Goal: Obtain resource: Download file/media

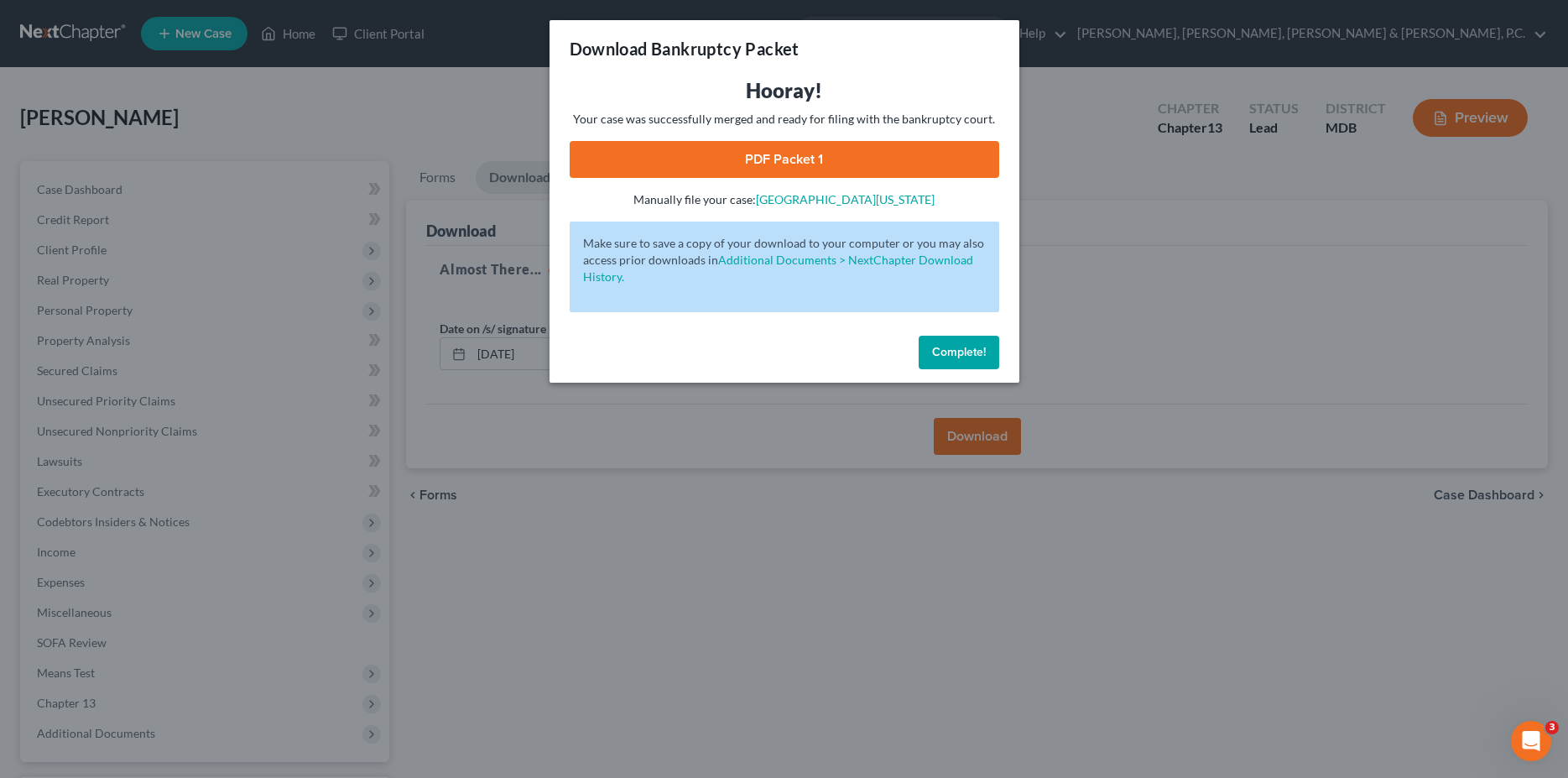
click at [990, 353] on button "Complete!" at bounding box center [958, 352] width 80 height 34
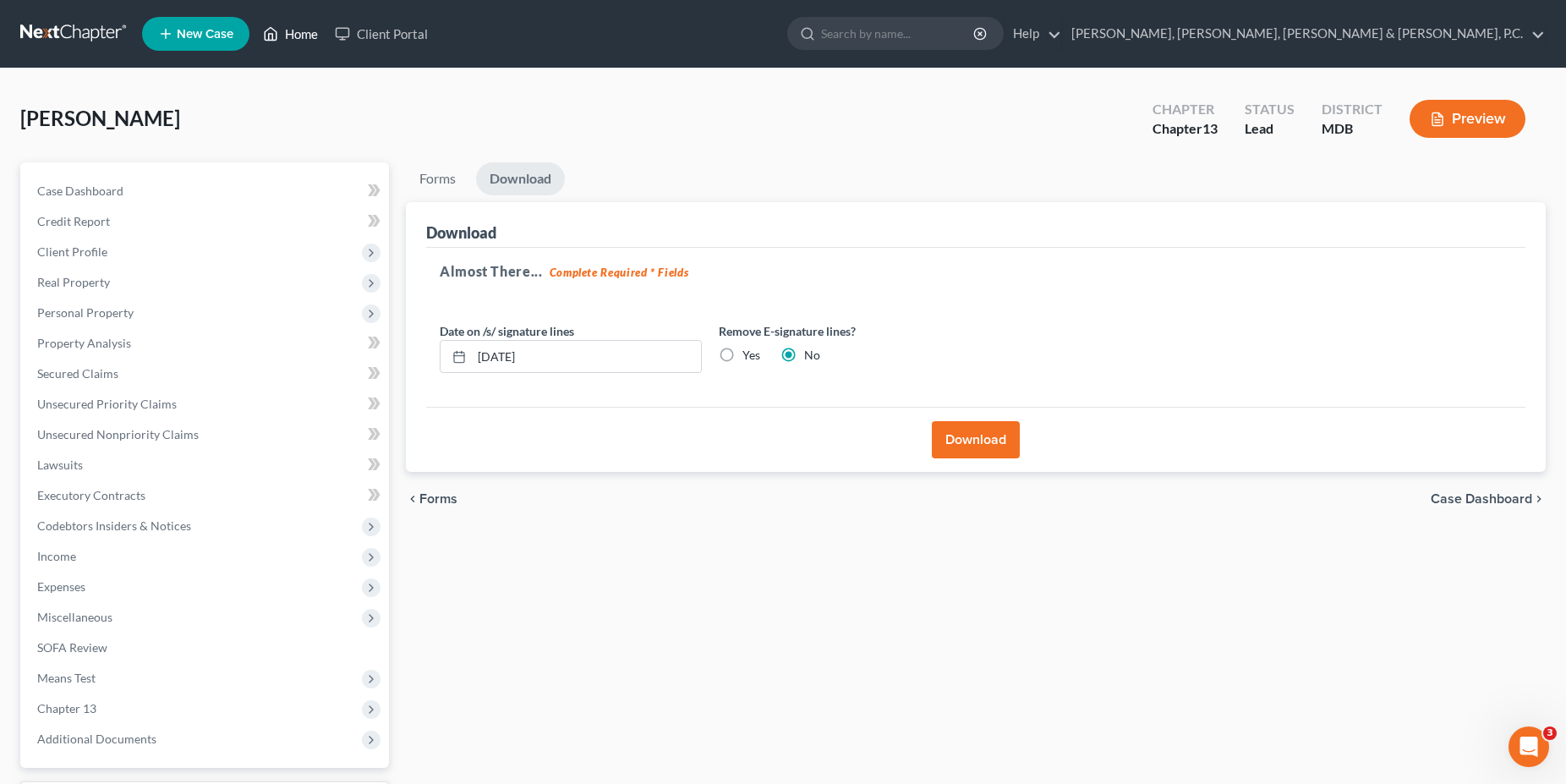
click at [312, 43] on link "Home" at bounding box center [290, 33] width 72 height 30
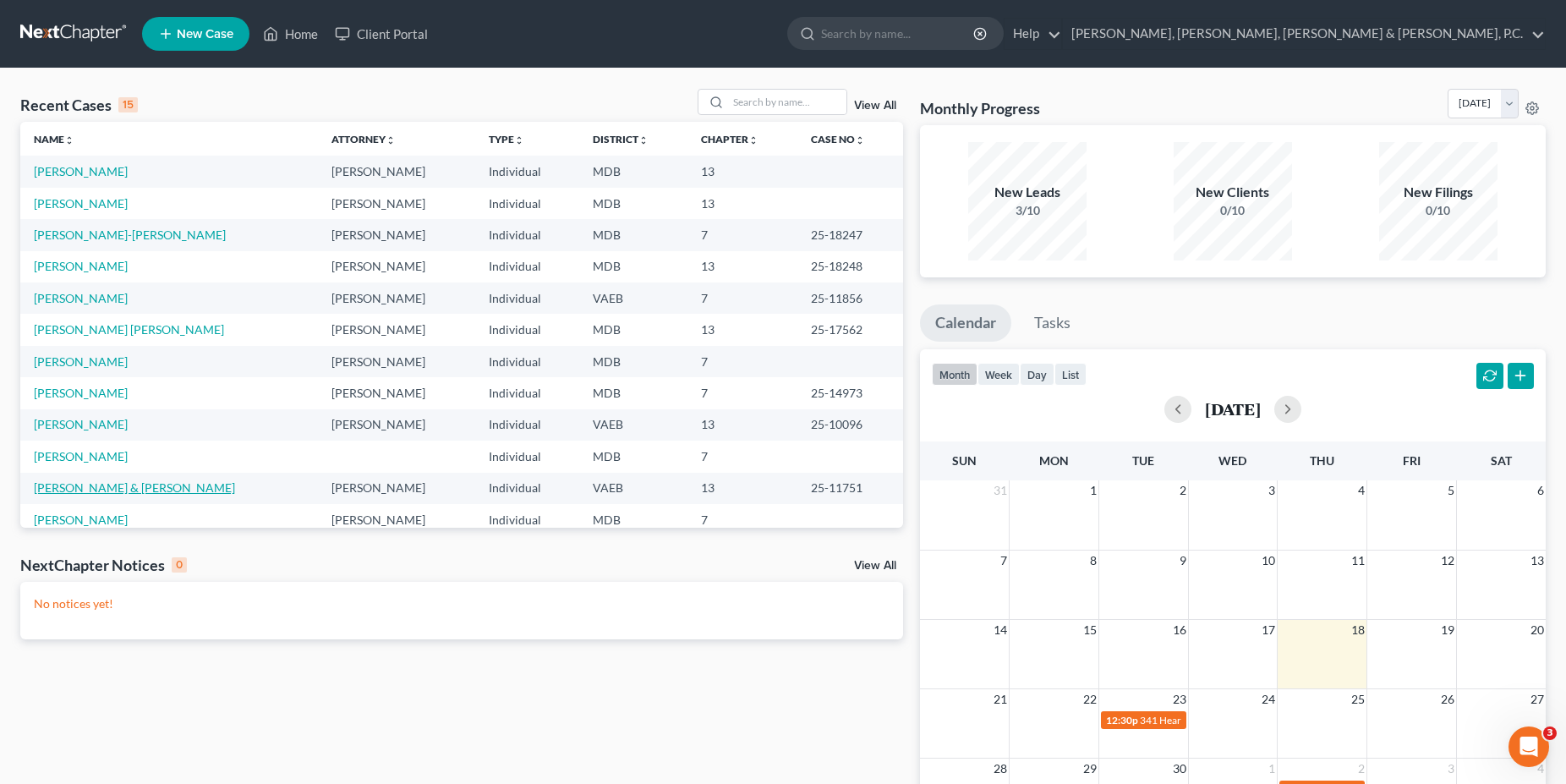
click at [80, 492] on link "[PERSON_NAME] & [PERSON_NAME]" at bounding box center [134, 487] width 201 height 15
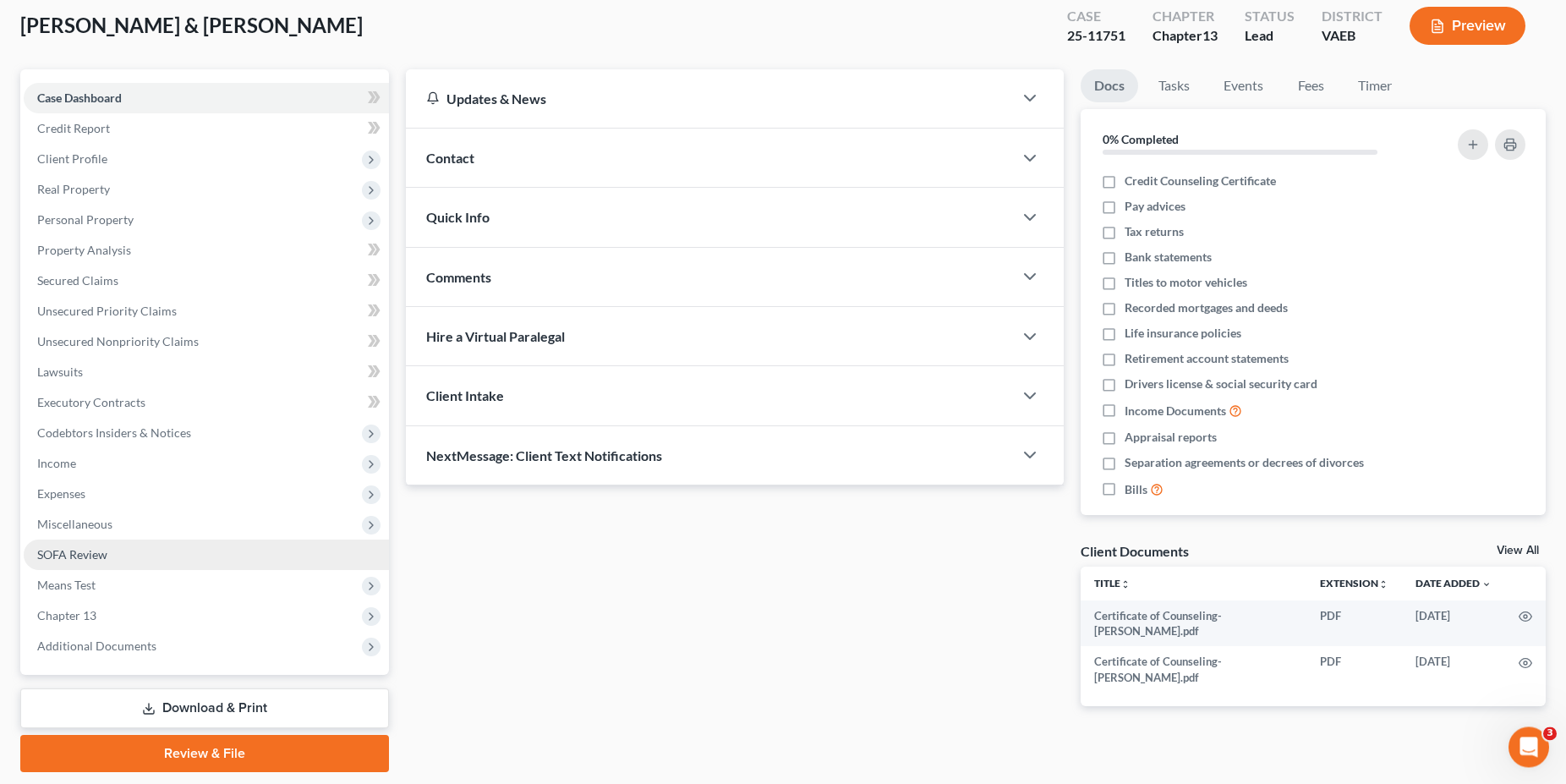
scroll to position [144, 0]
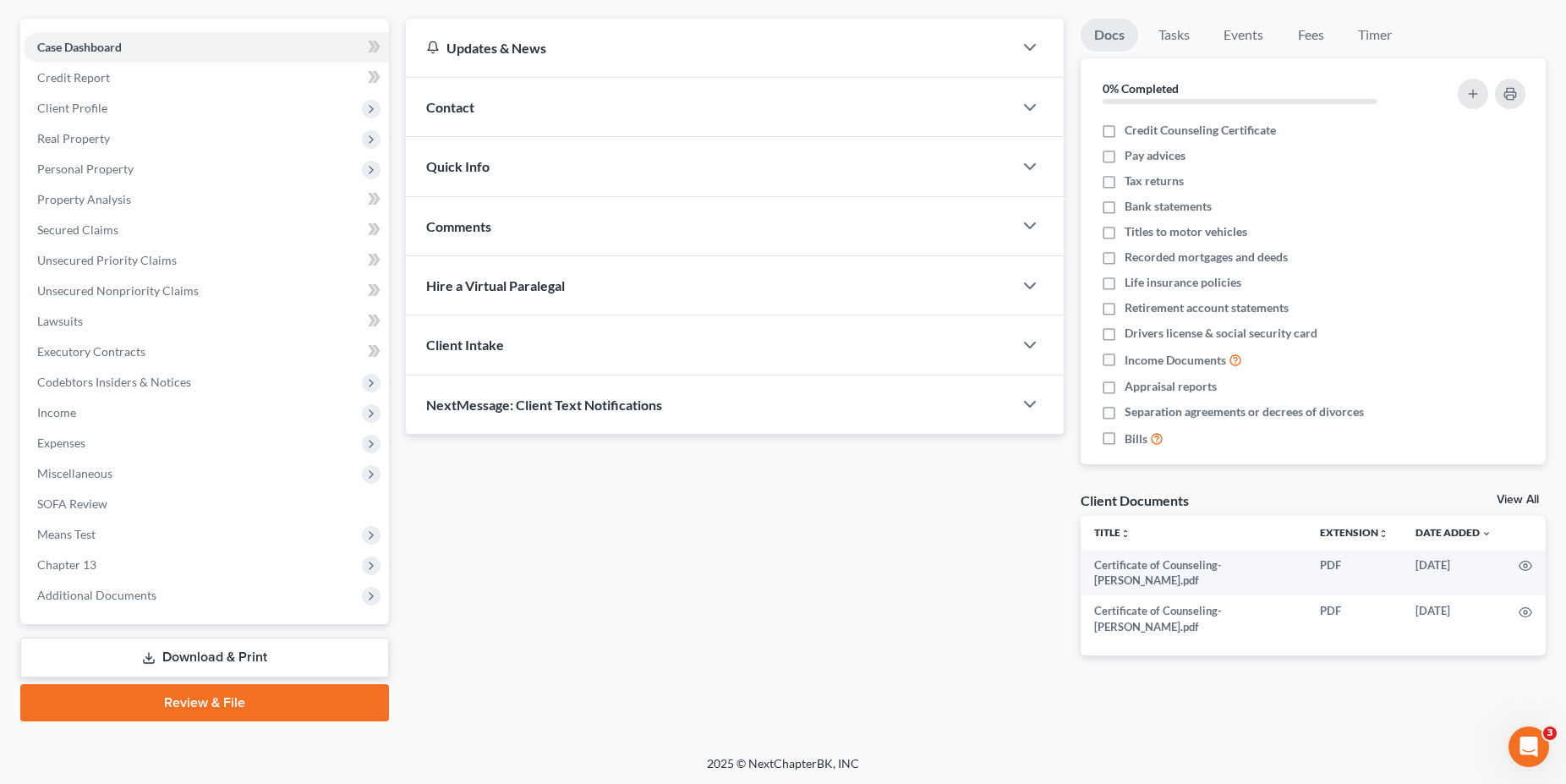
click at [223, 654] on link "Download & Print" at bounding box center [205, 658] width 369 height 40
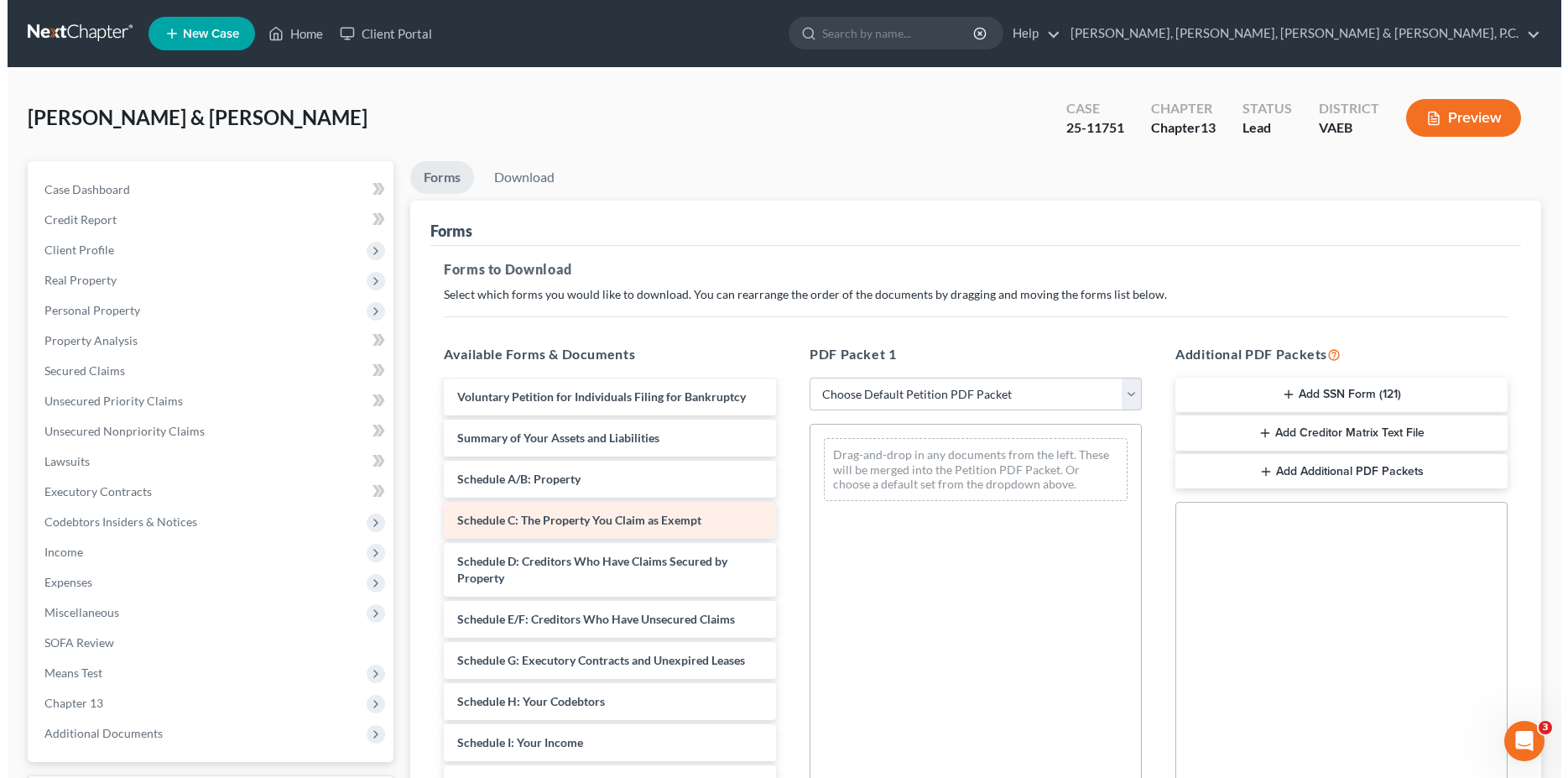
scroll to position [171, 0]
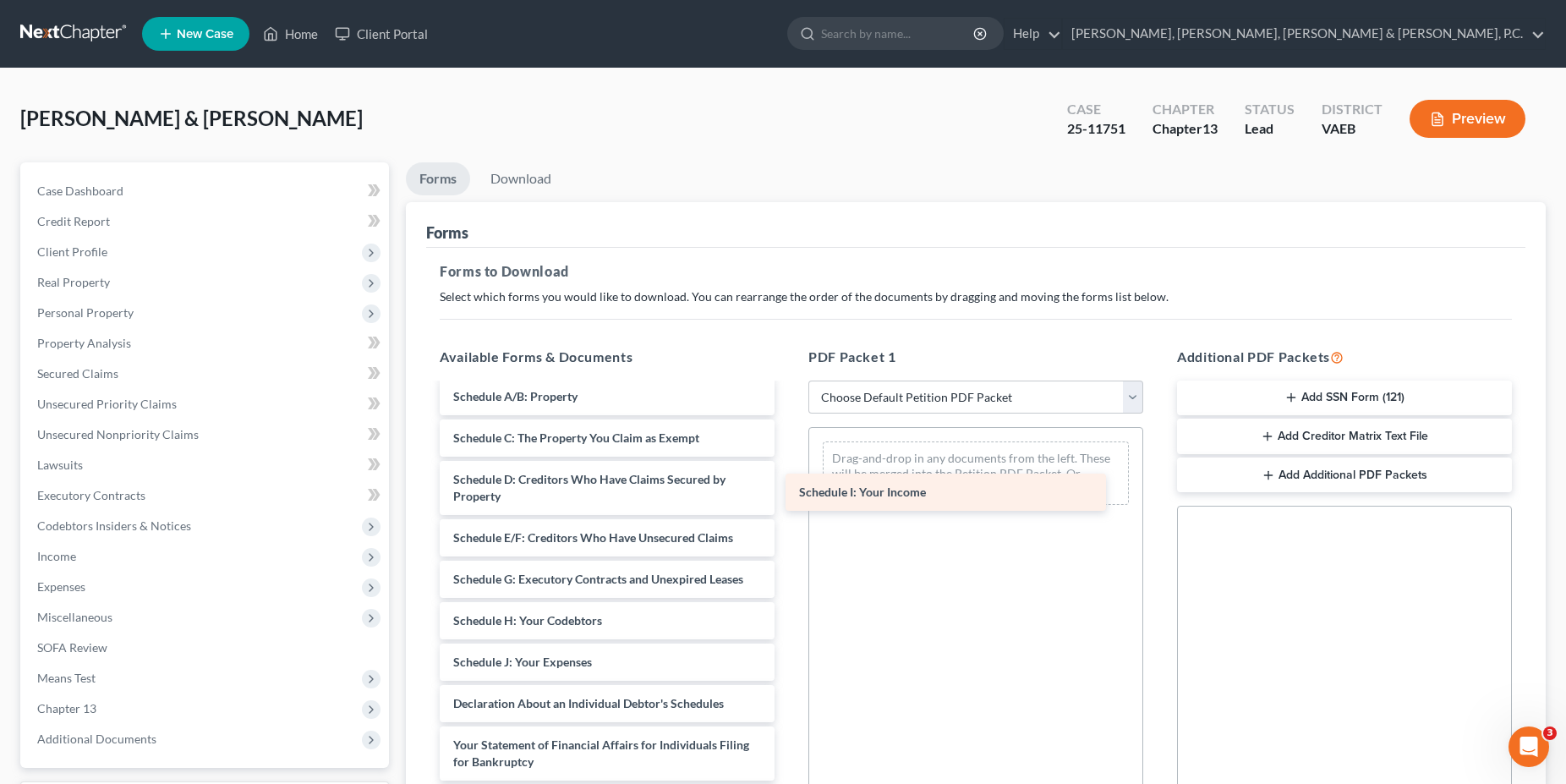
drag, startPoint x: 530, startPoint y: 673, endPoint x: 925, endPoint y: 470, distance: 444.1
click at [788, 470] on div "Schedule I: Your Income Certificate of Counseling-[PERSON_NAME].pdf Certificate…" at bounding box center [608, 608] width 362 height 792
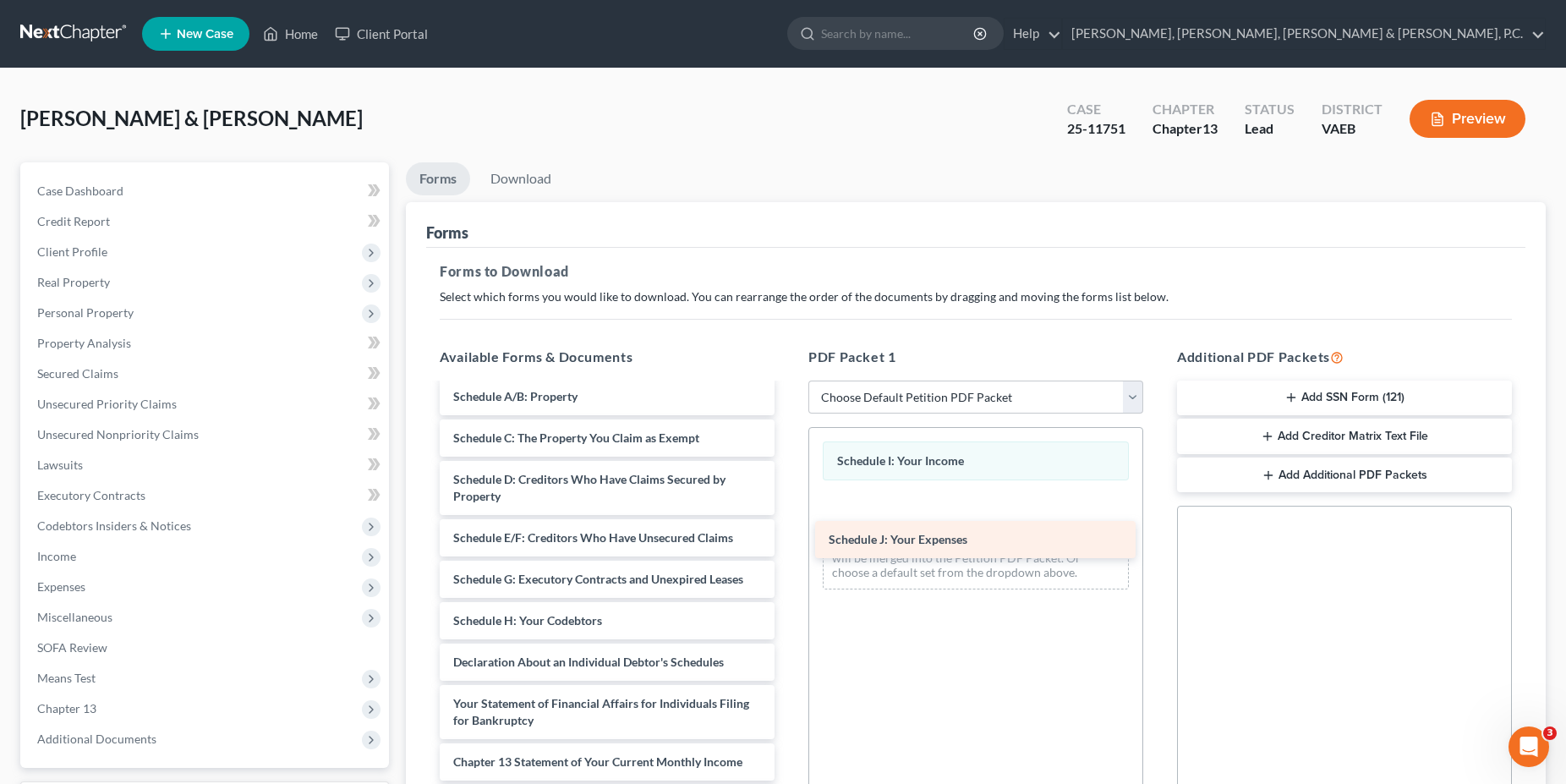
drag, startPoint x: 581, startPoint y: 662, endPoint x: 957, endPoint y: 540, distance: 395.3
click at [788, 540] on div "Schedule J: Your Expenses Certificate of Counseling-[PERSON_NAME].pdf Certifica…" at bounding box center [608, 587] width 362 height 751
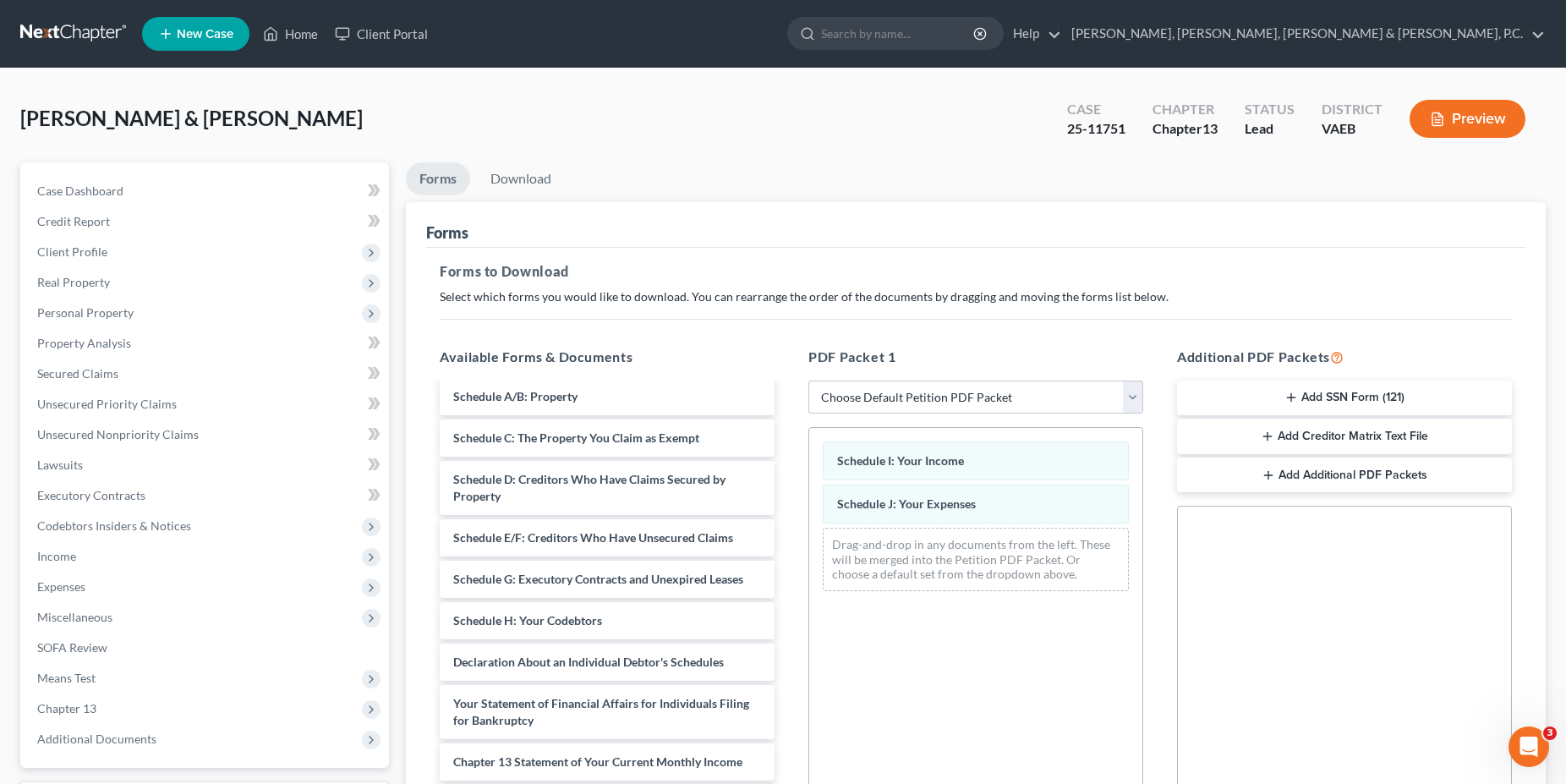
click at [1327, 435] on button "Add Creditor Matrix Text File" at bounding box center [1344, 436] width 335 height 36
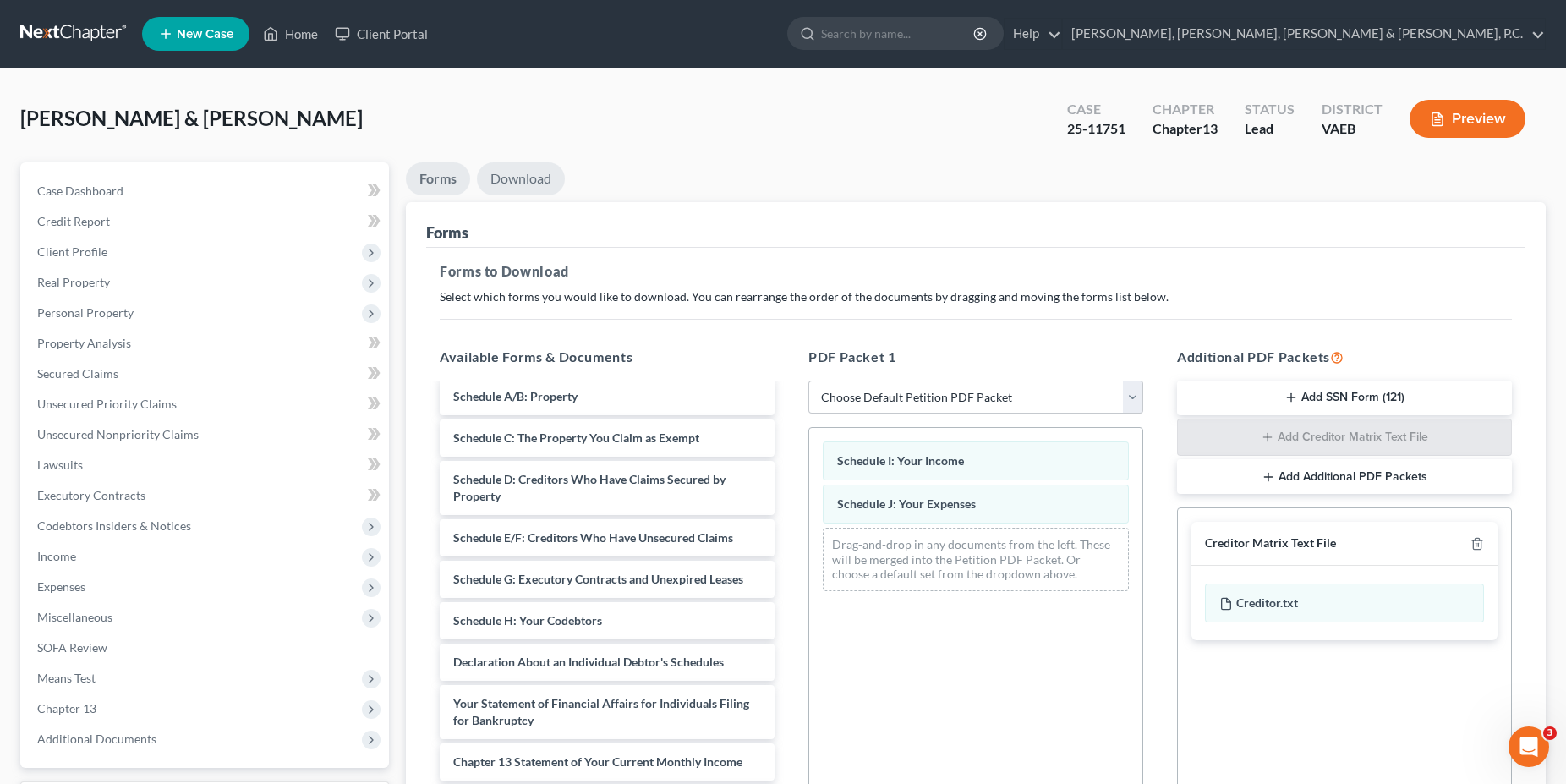
click at [530, 171] on link "Download" at bounding box center [521, 179] width 88 height 33
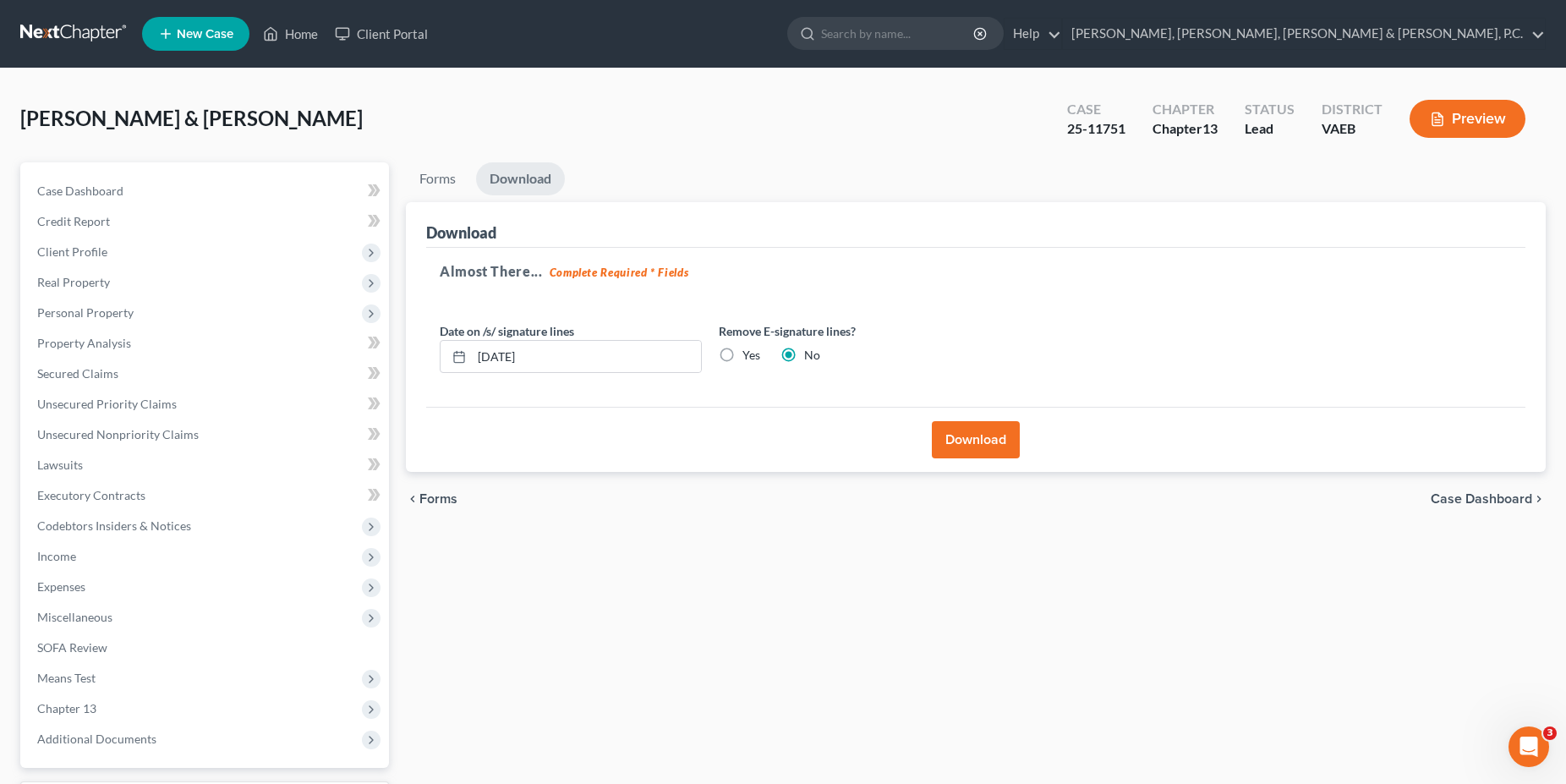
click at [968, 427] on button "Download" at bounding box center [976, 439] width 88 height 37
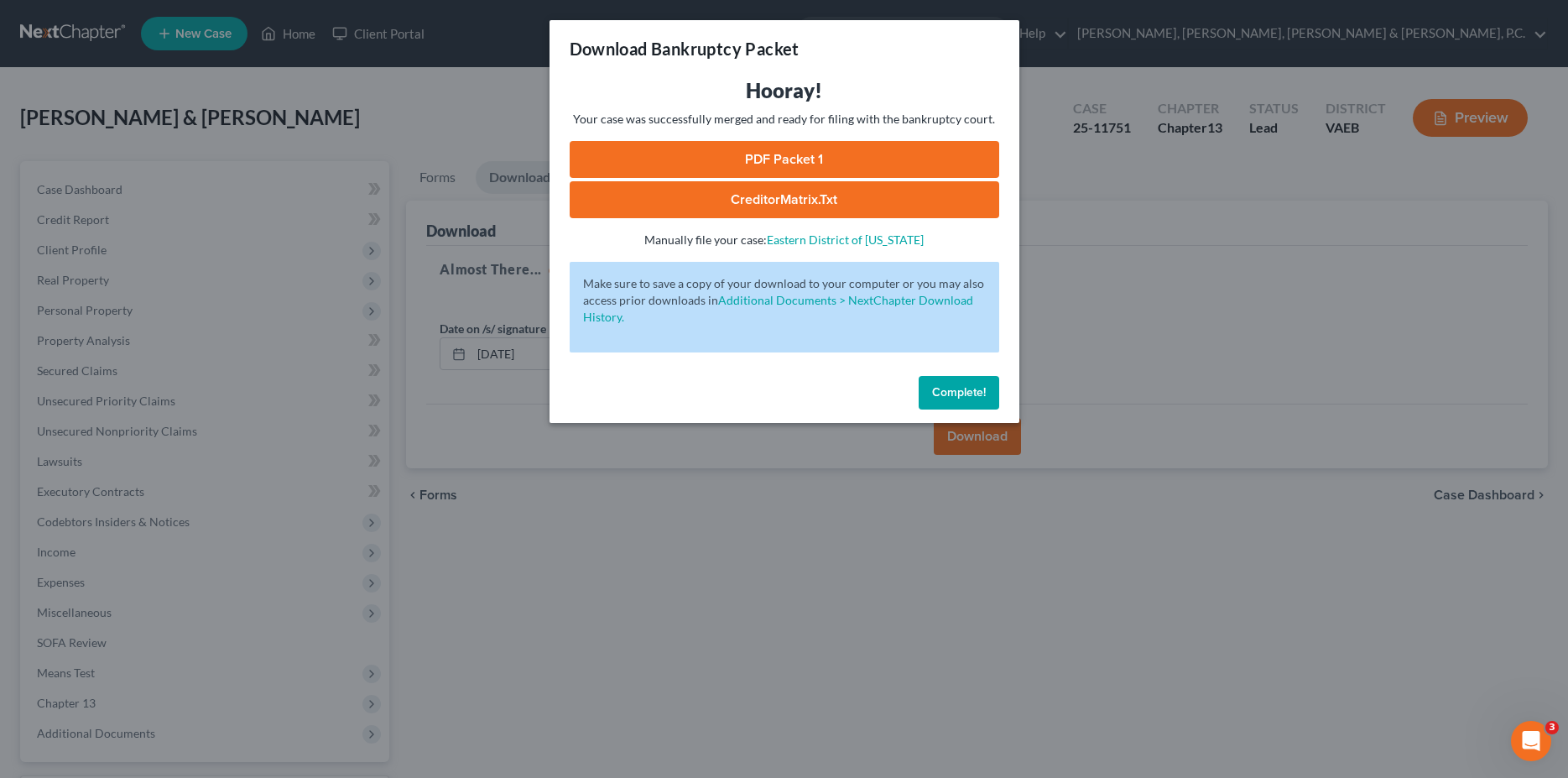
click at [802, 192] on link "CreditorMatrix.txt" at bounding box center [784, 199] width 429 height 37
click at [956, 397] on span "Complete!" at bounding box center [958, 392] width 54 height 15
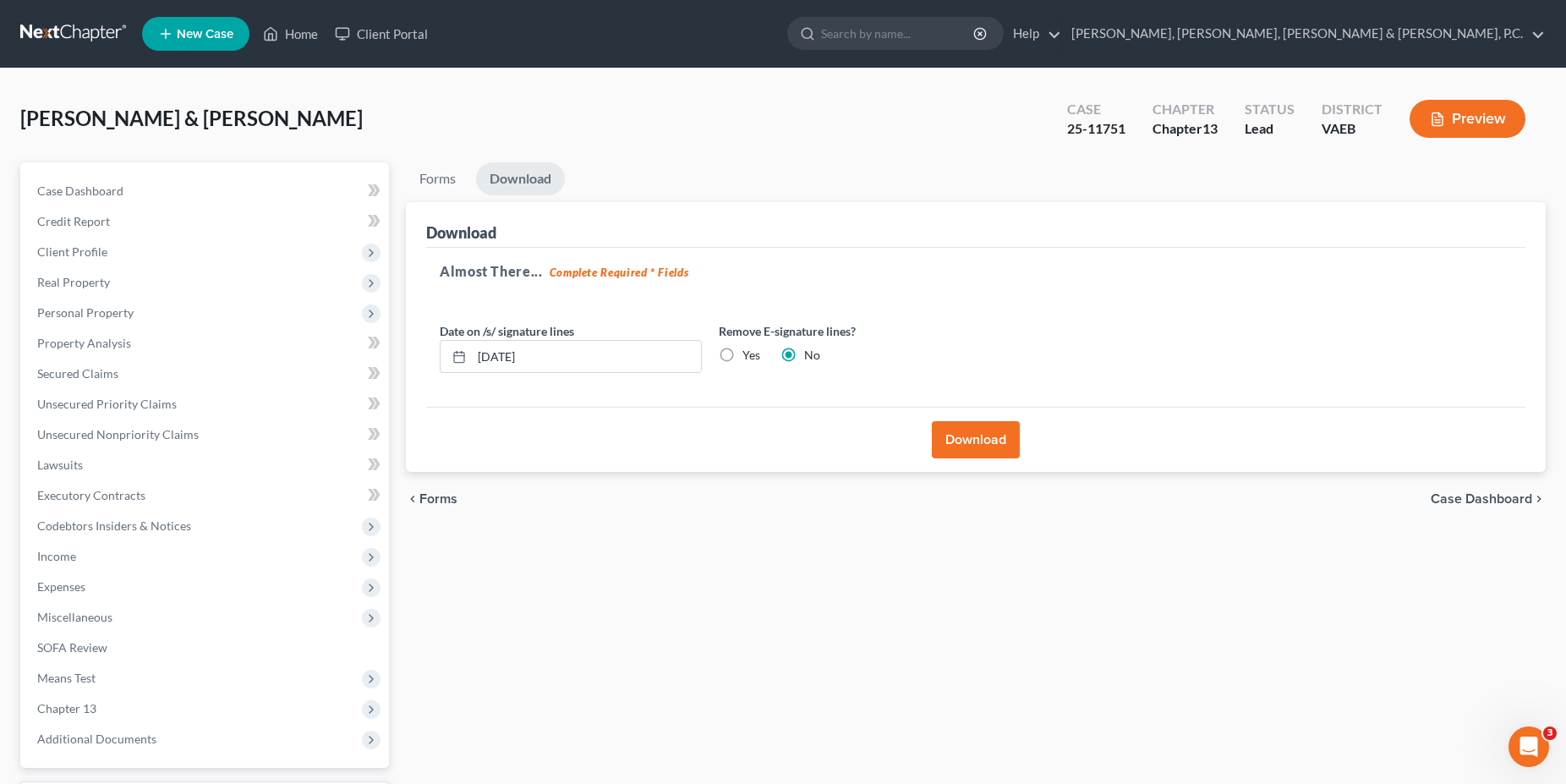
click at [991, 430] on button "Download" at bounding box center [976, 439] width 88 height 37
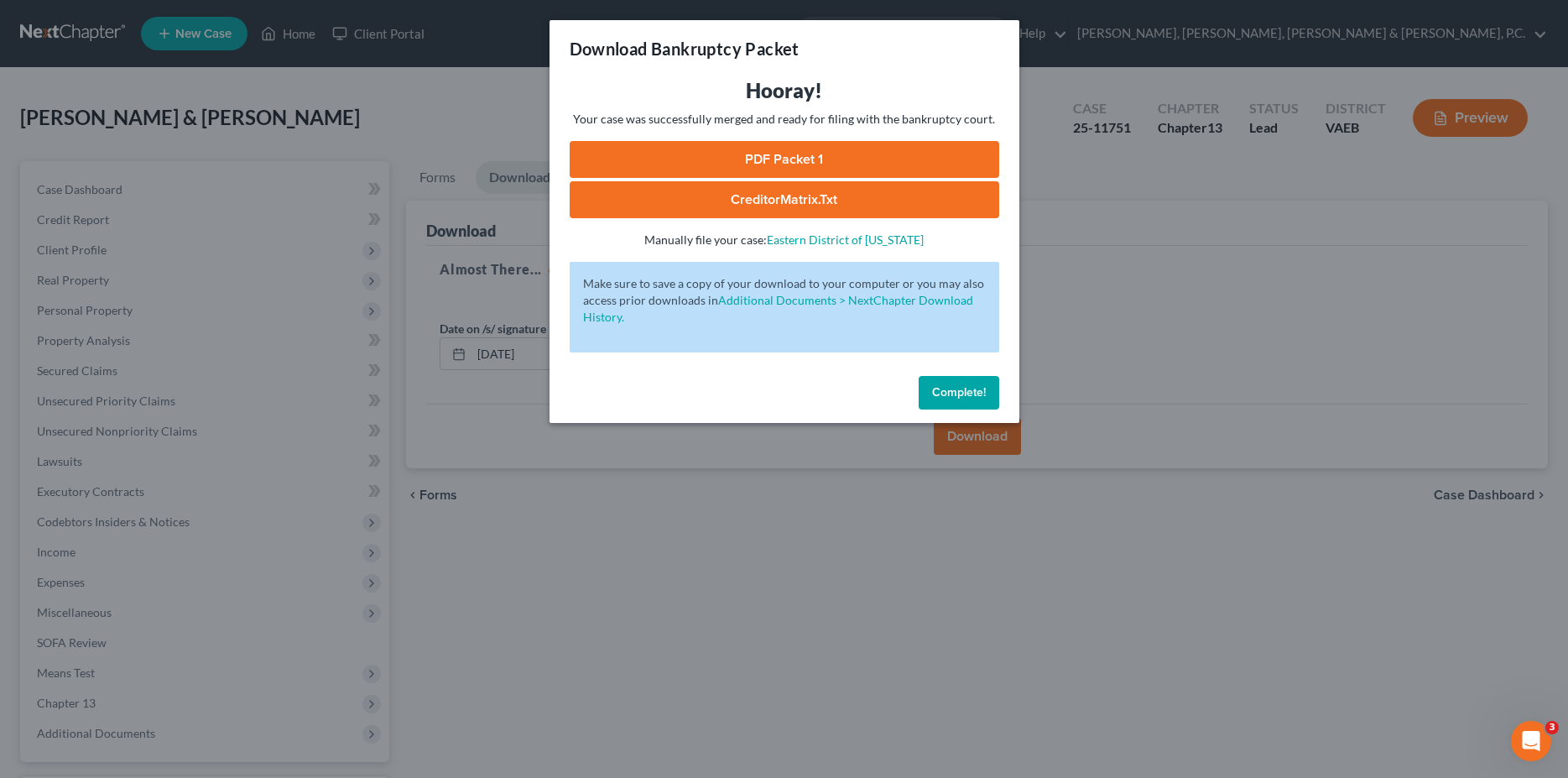
click at [754, 155] on link "PDF Packet 1" at bounding box center [784, 159] width 429 height 37
